Goal: Information Seeking & Learning: Learn about a topic

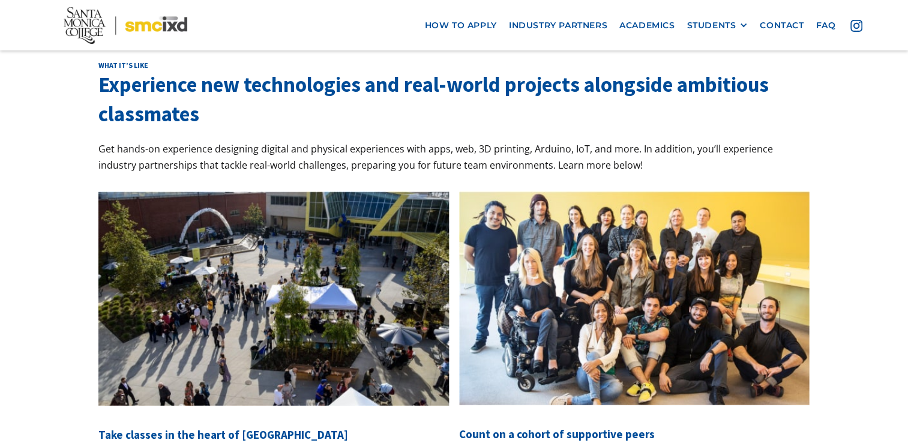
scroll to position [4383, 0]
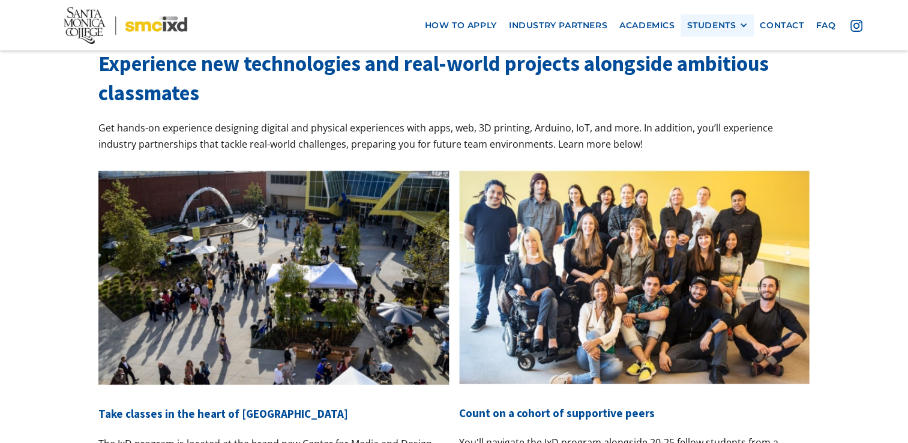
click at [741, 25] on div at bounding box center [744, 25] width 8 height 8
click at [720, 68] on link "Current Students" at bounding box center [741, 69] width 108 height 22
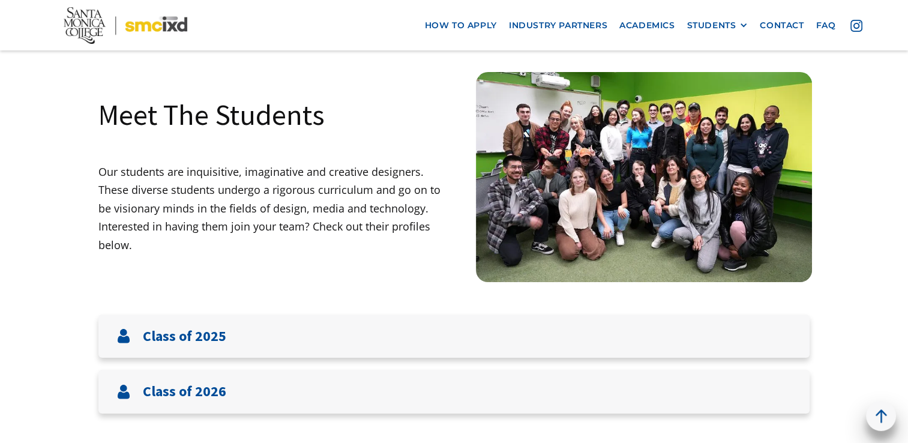
scroll to position [60, 0]
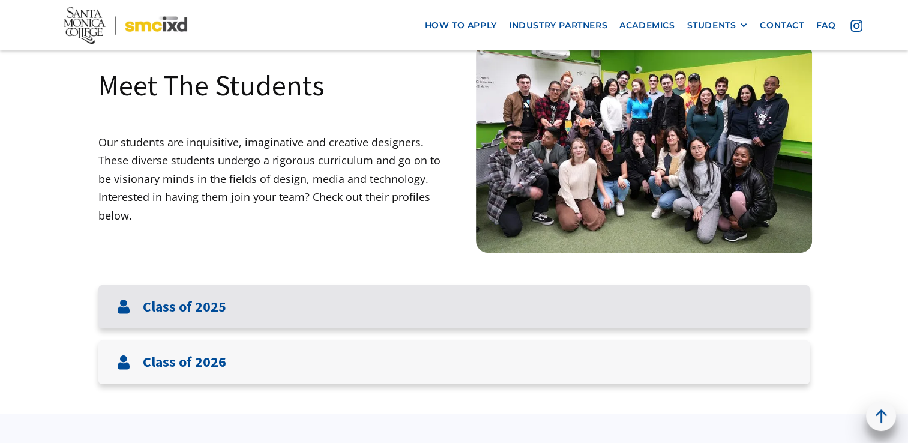
click at [209, 309] on h3 "Class of 2025" at bounding box center [184, 306] width 83 height 17
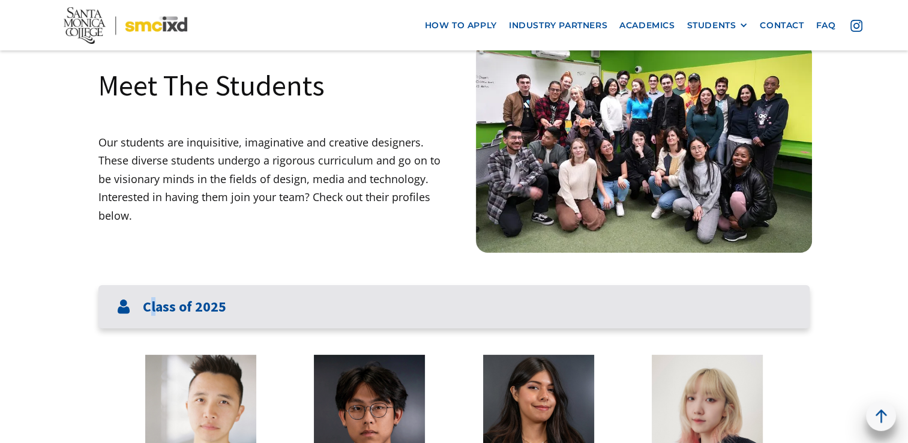
click at [154, 309] on h3 "Class of 2025" at bounding box center [184, 306] width 83 height 17
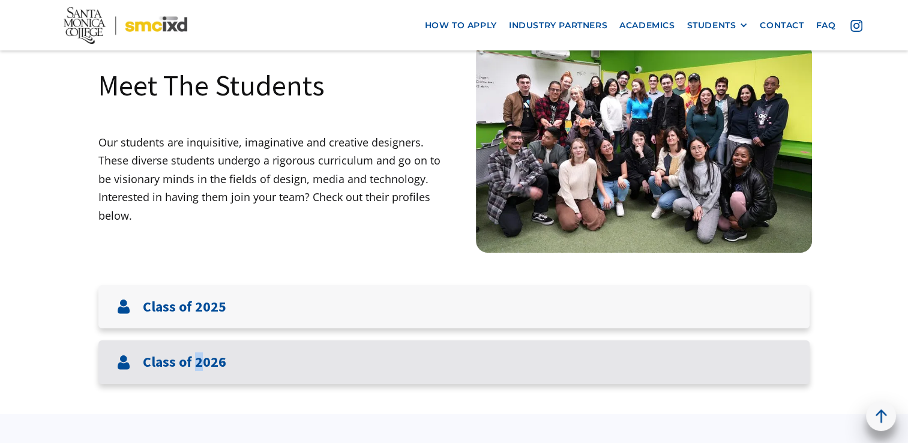
drag, startPoint x: 154, startPoint y: 309, endPoint x: 199, endPoint y: 361, distance: 69.0
click at [199, 361] on h3 "Class of 2026" at bounding box center [184, 362] width 83 height 17
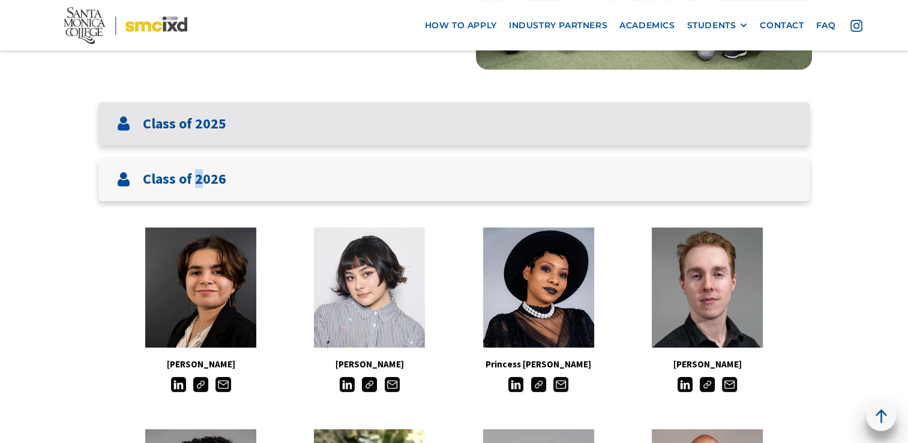
scroll to position [0, 0]
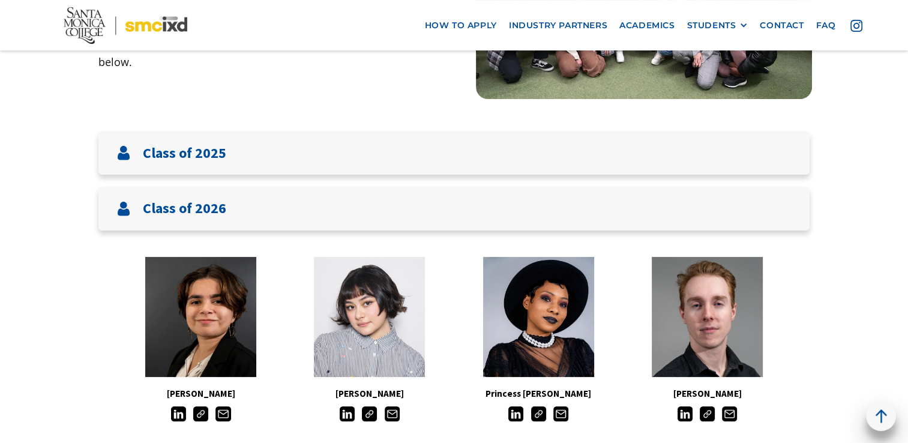
scroll to position [240, 0]
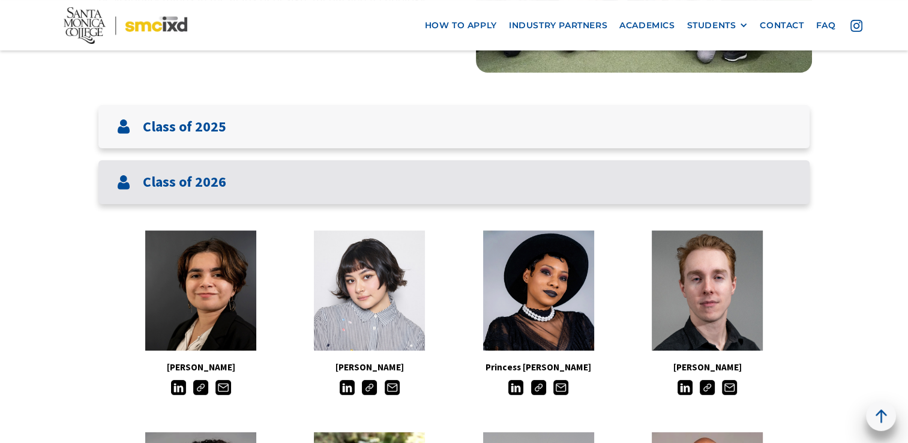
click at [170, 184] on h3 "Class of 2026" at bounding box center [184, 182] width 83 height 17
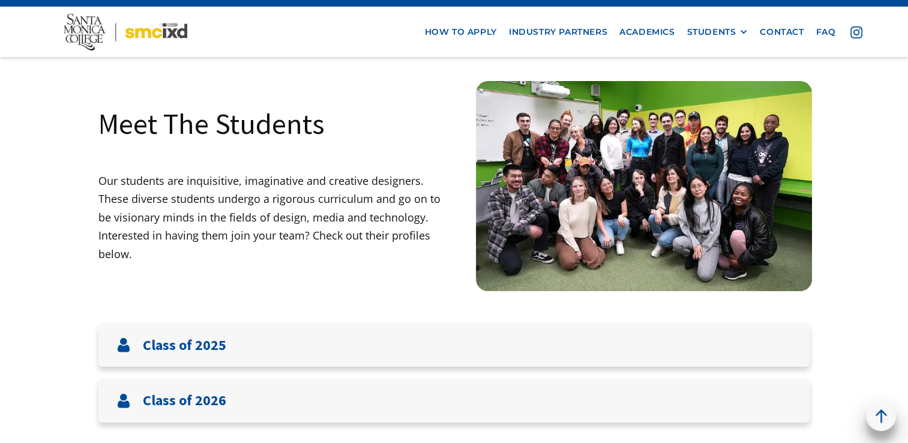
scroll to position [0, 0]
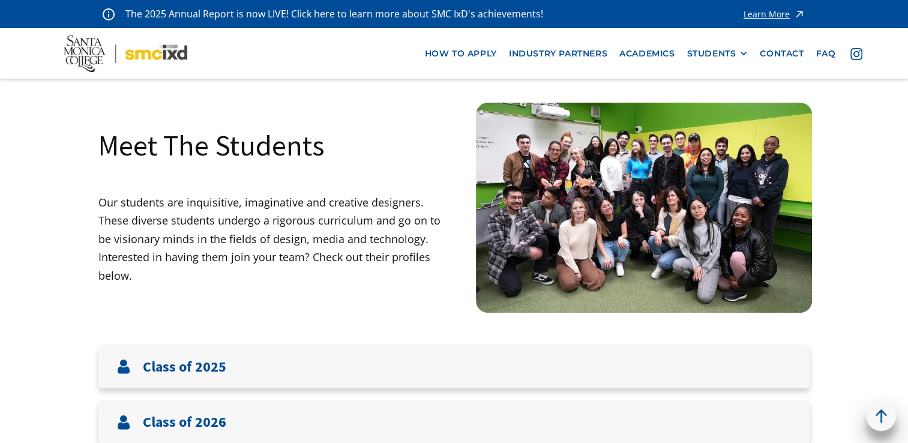
click at [592, 265] on img at bounding box center [644, 208] width 336 height 210
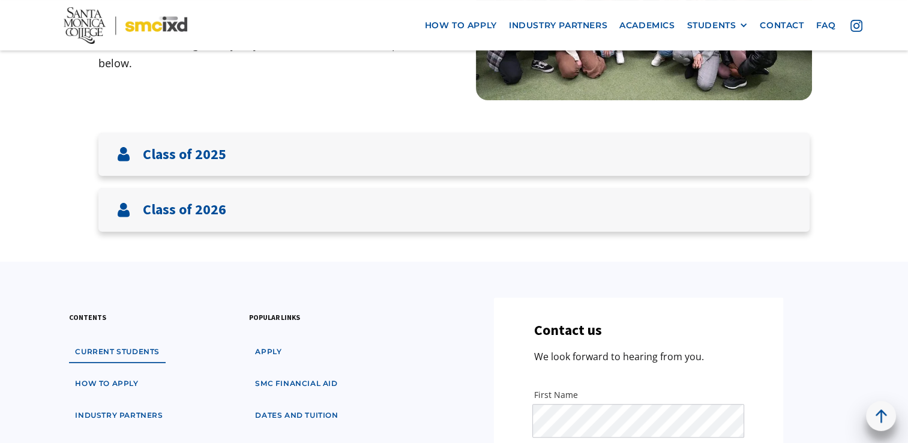
scroll to position [240, 0]
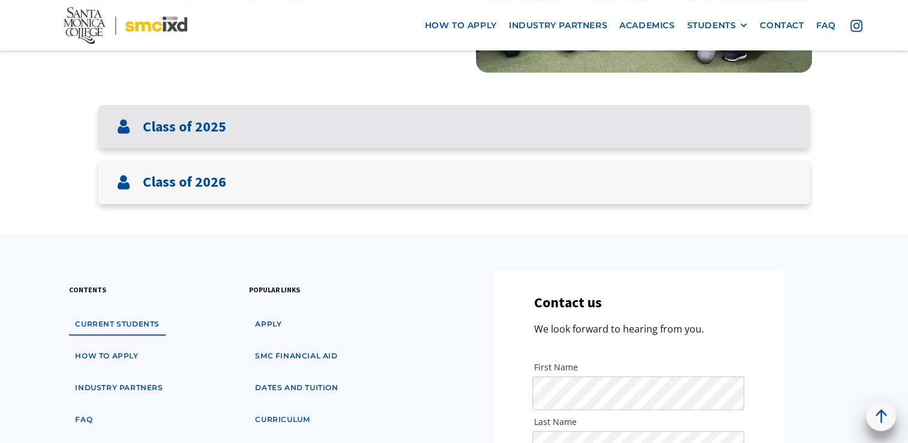
click at [207, 124] on h3 "Class of 2025" at bounding box center [184, 126] width 83 height 17
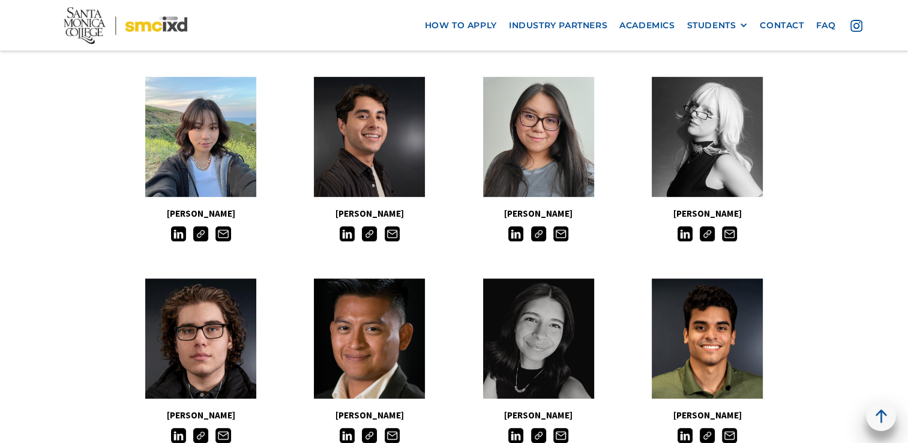
scroll to position [60, 0]
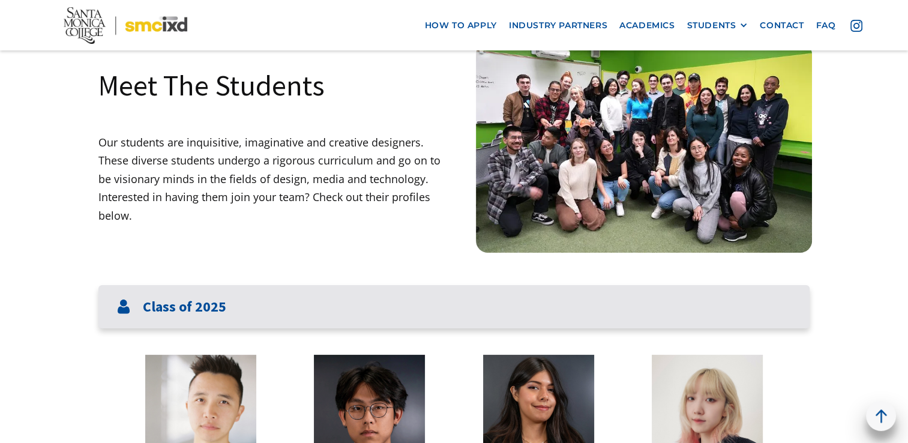
click at [199, 301] on h3 "Class of 2025" at bounding box center [184, 306] width 83 height 17
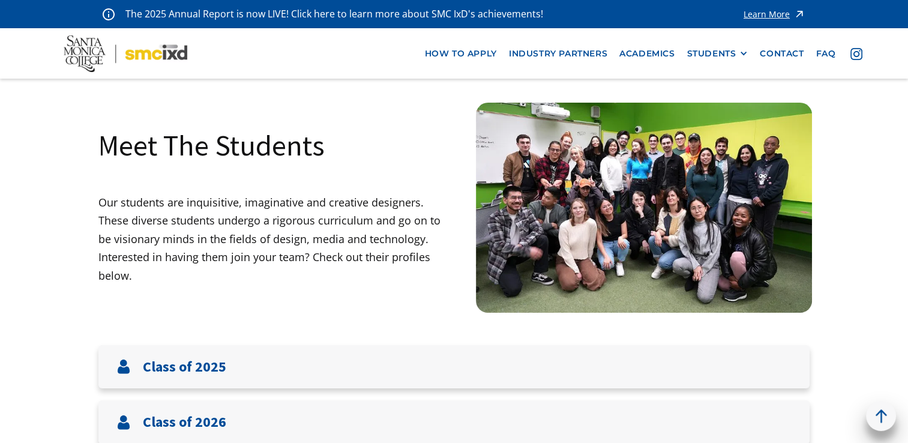
scroll to position [0, 0]
